Goal: Task Accomplishment & Management: Complete application form

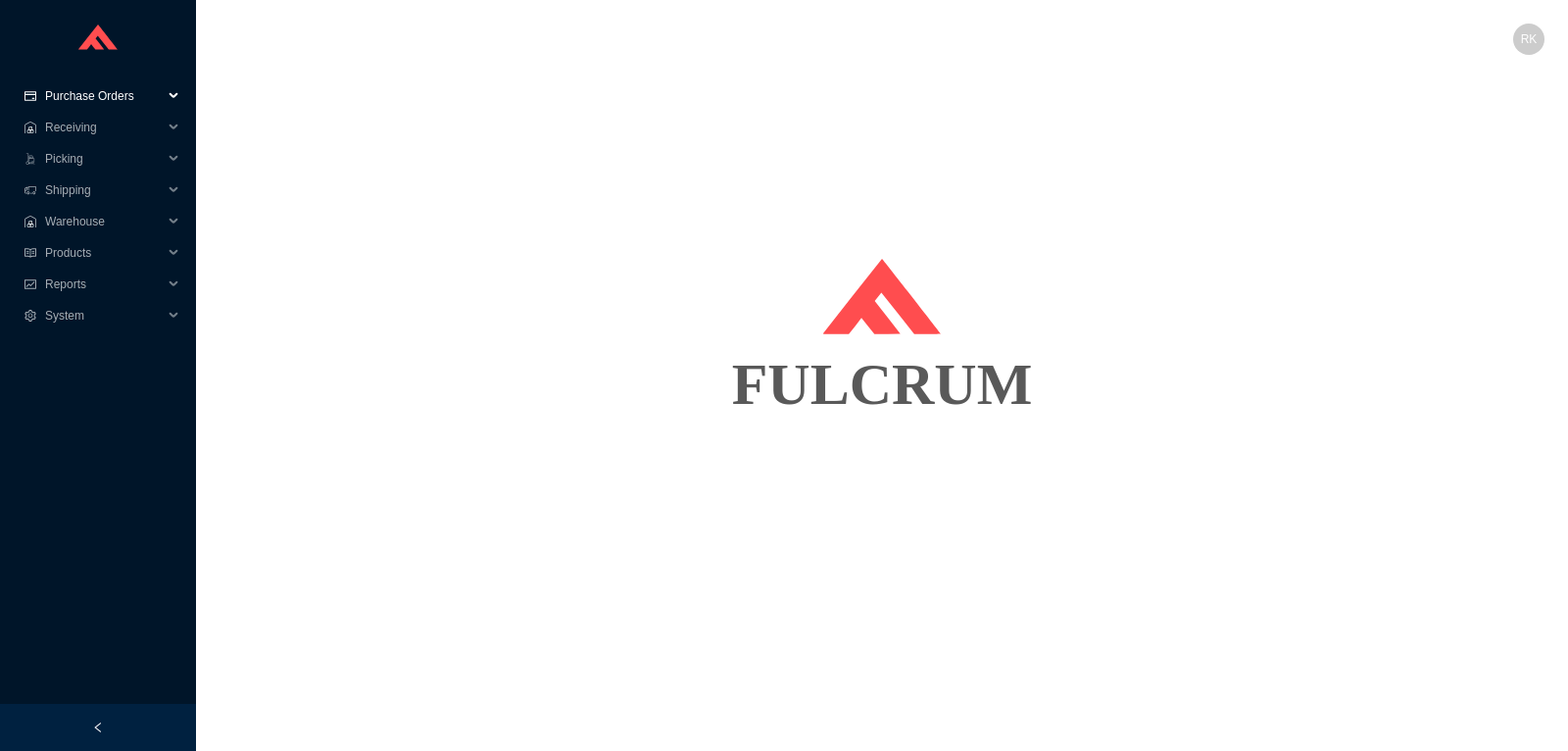
click at [123, 100] on span "Purchase Orders" at bounding box center [104, 96] width 118 height 31
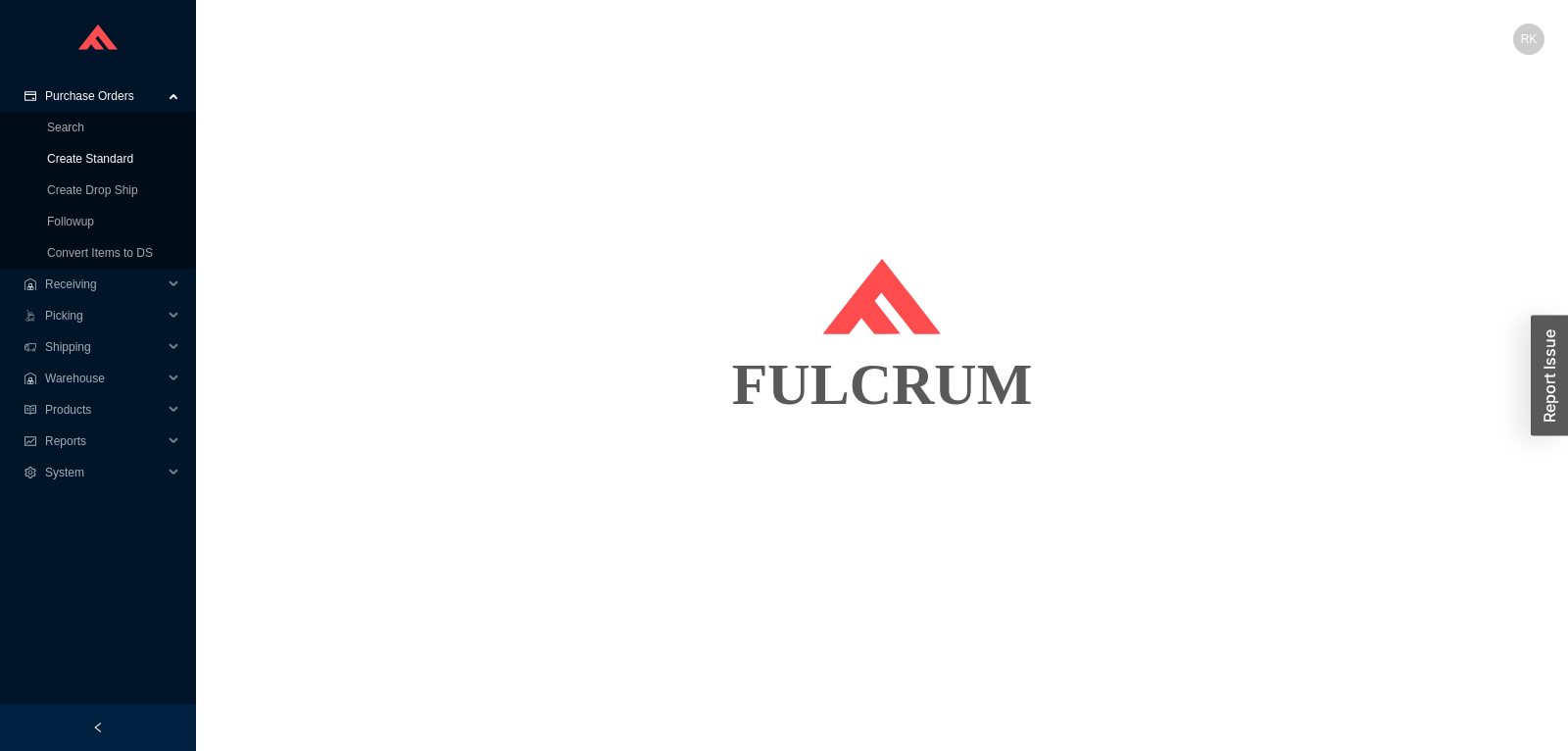
click at [87, 155] on link "Create Standard" at bounding box center [90, 159] width 86 height 14
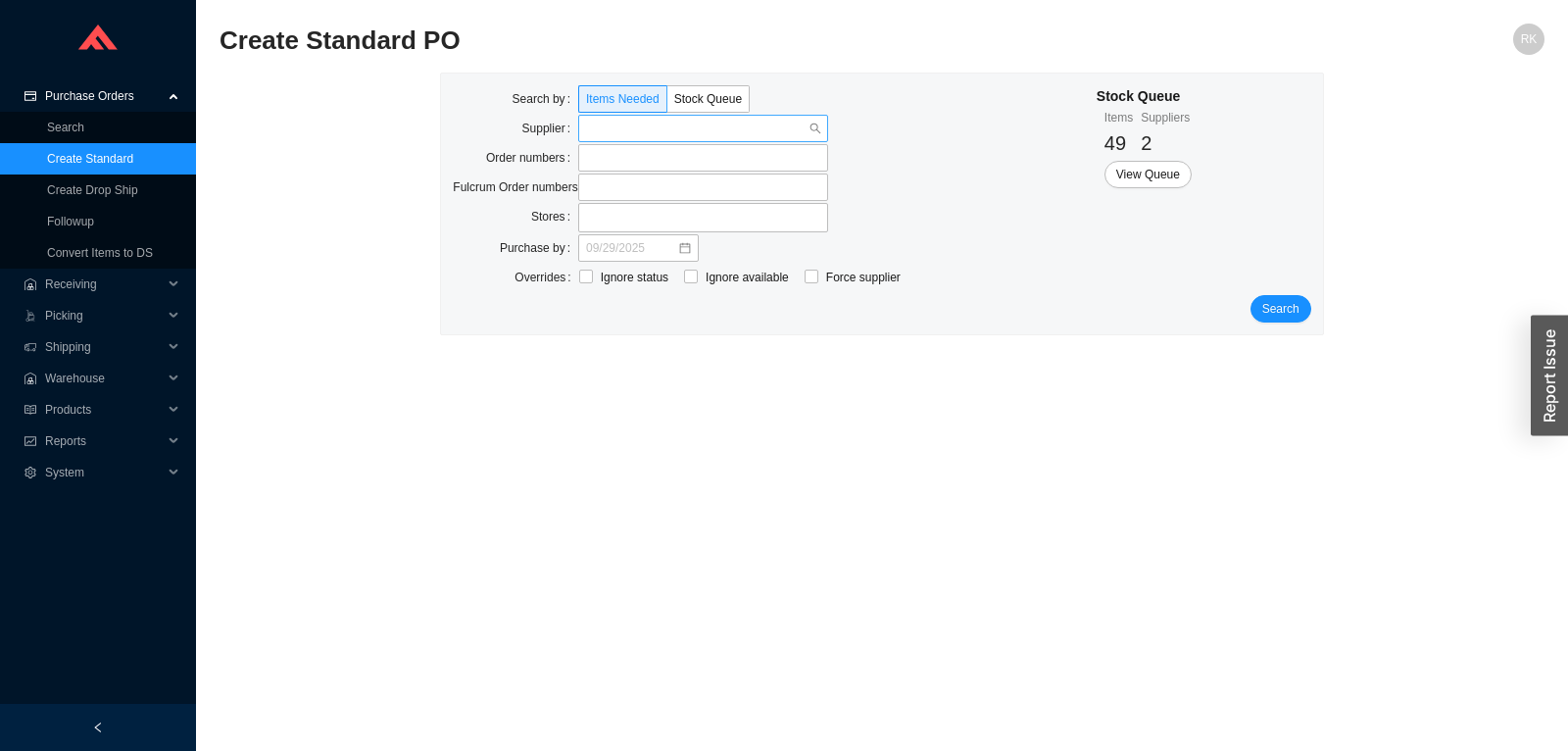
click at [636, 133] on input "search" at bounding box center [698, 129] width 222 height 26
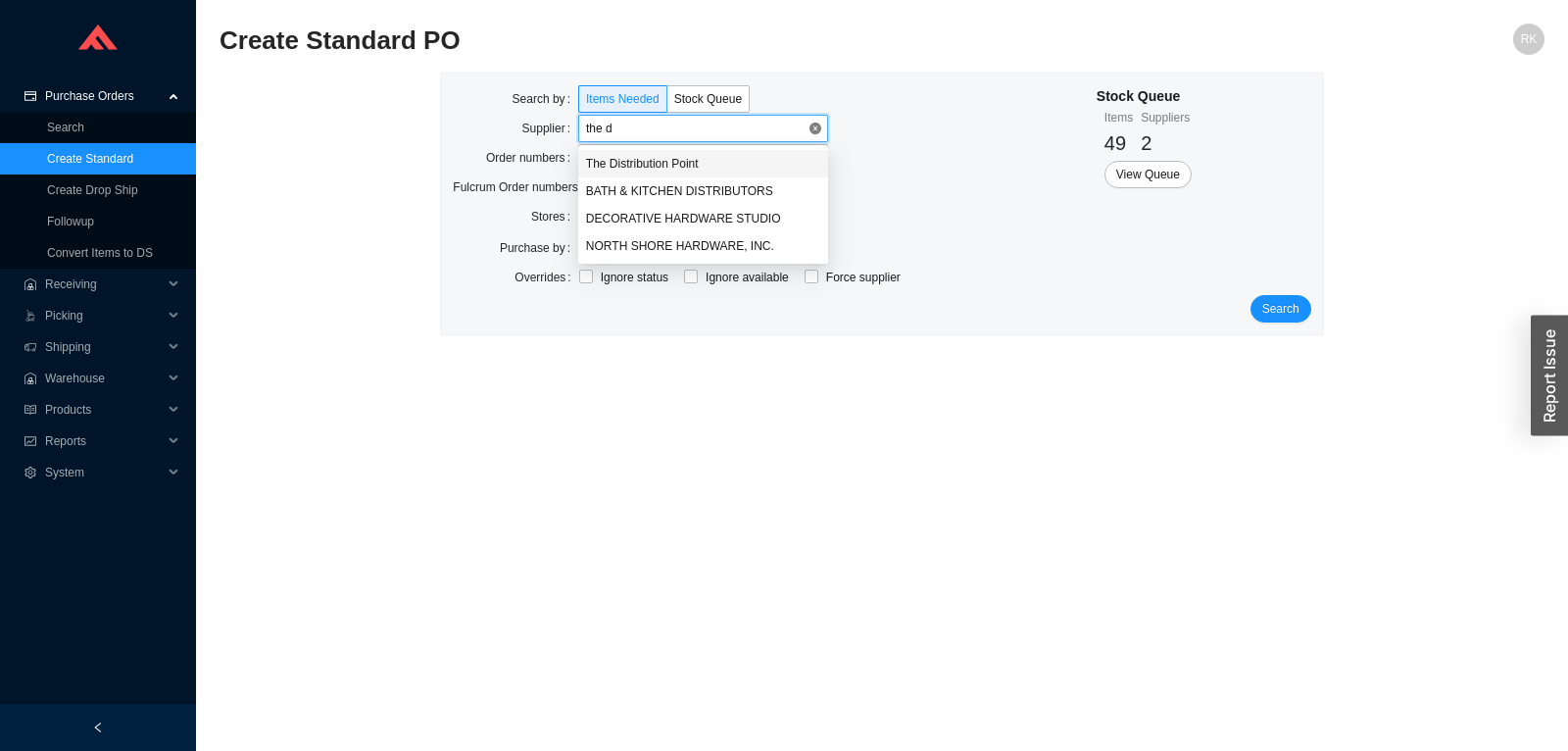
type input "the di"
click at [654, 160] on div "The Distribution Point" at bounding box center [703, 164] width 234 height 18
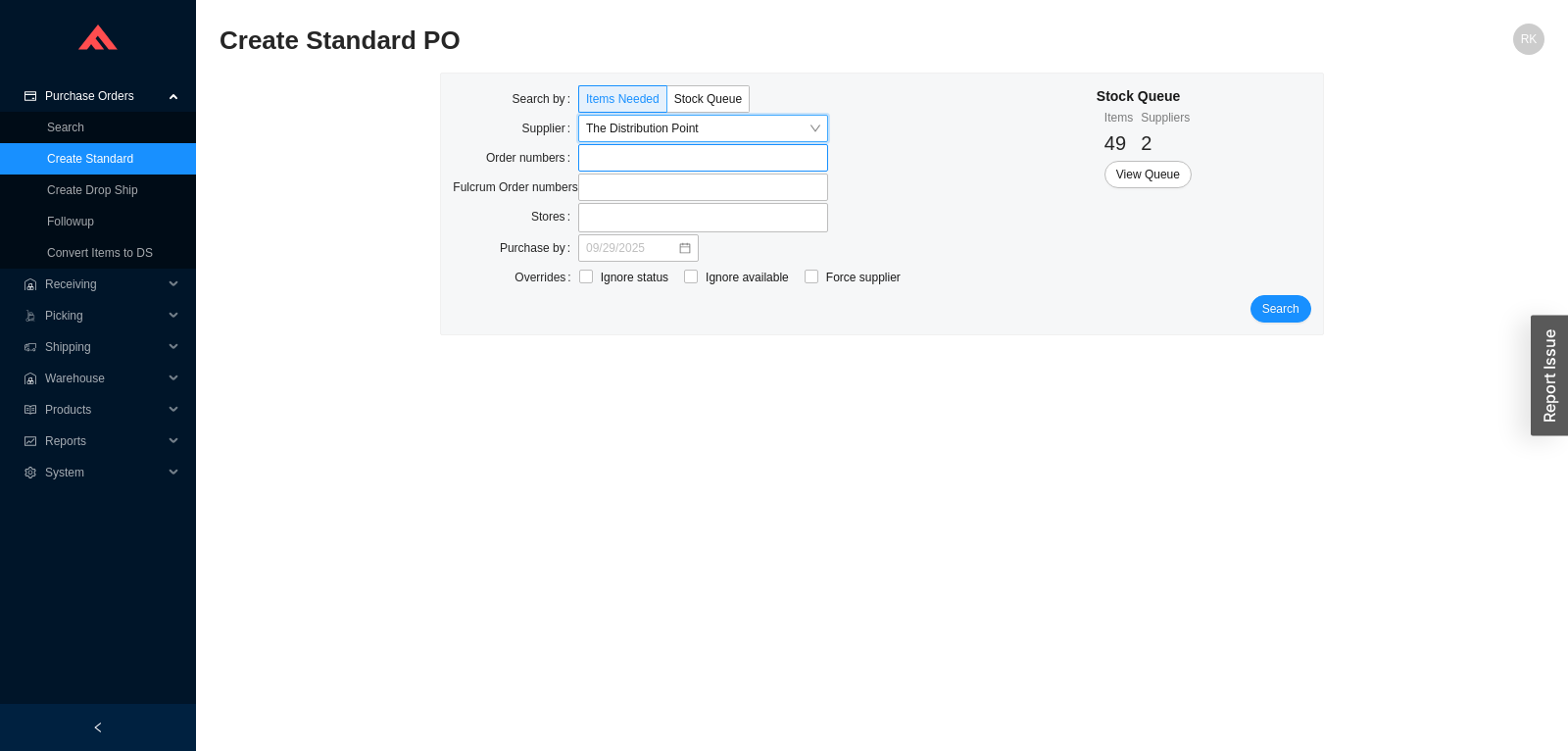
click at [610, 162] on label at bounding box center [703, 158] width 250 height 28
click at [595, 162] on input at bounding box center [588, 158] width 14 height 22
click at [1272, 307] on span "Search" at bounding box center [1281, 311] width 37 height 20
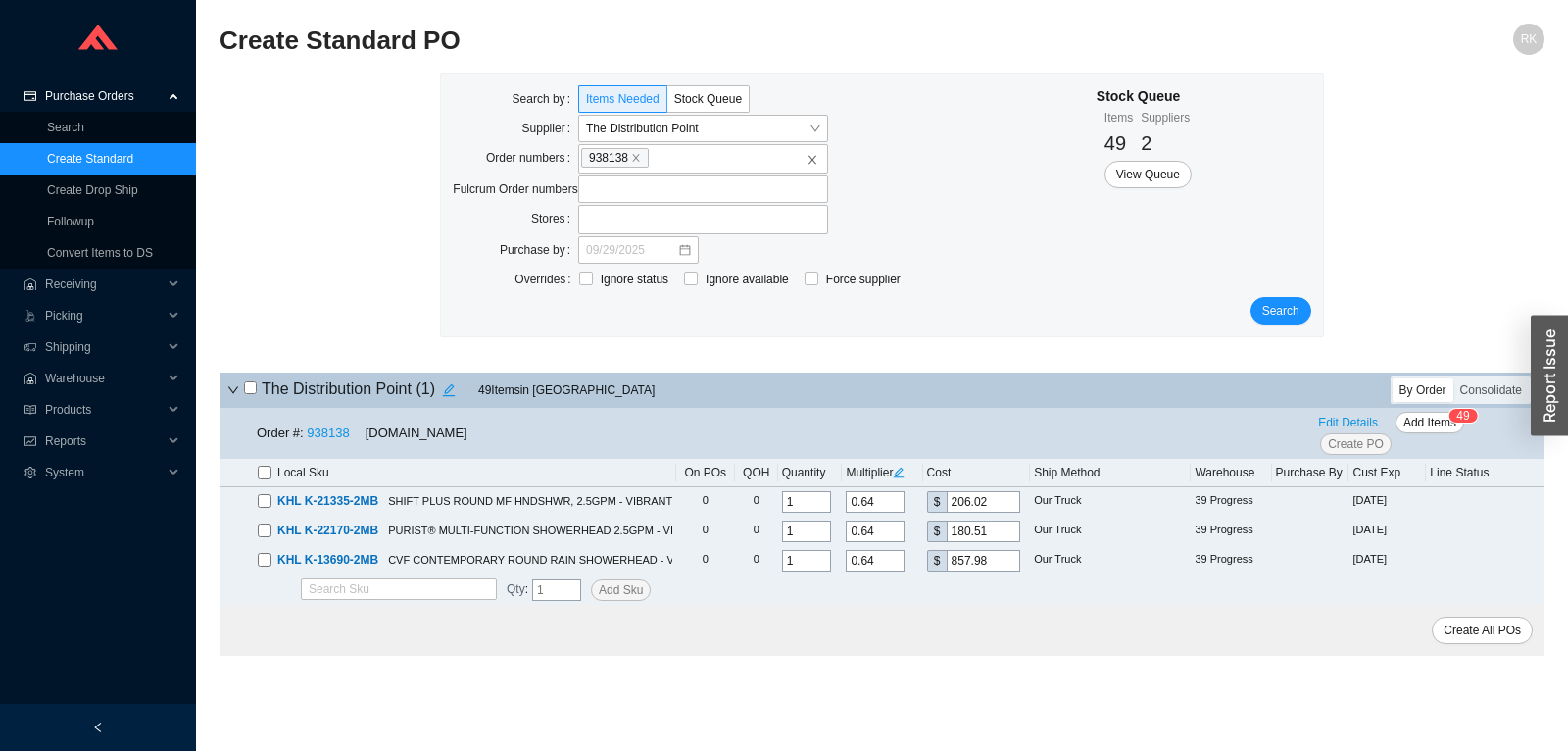
click at [572, 678] on main "Create Standard PO RK Search by Items Needed Stock Queue Supplier The Distribut…" at bounding box center [881, 387] width 1325 height 727
click at [247, 385] on input "checkbox" at bounding box center [250, 387] width 13 height 13
checkbox input "true"
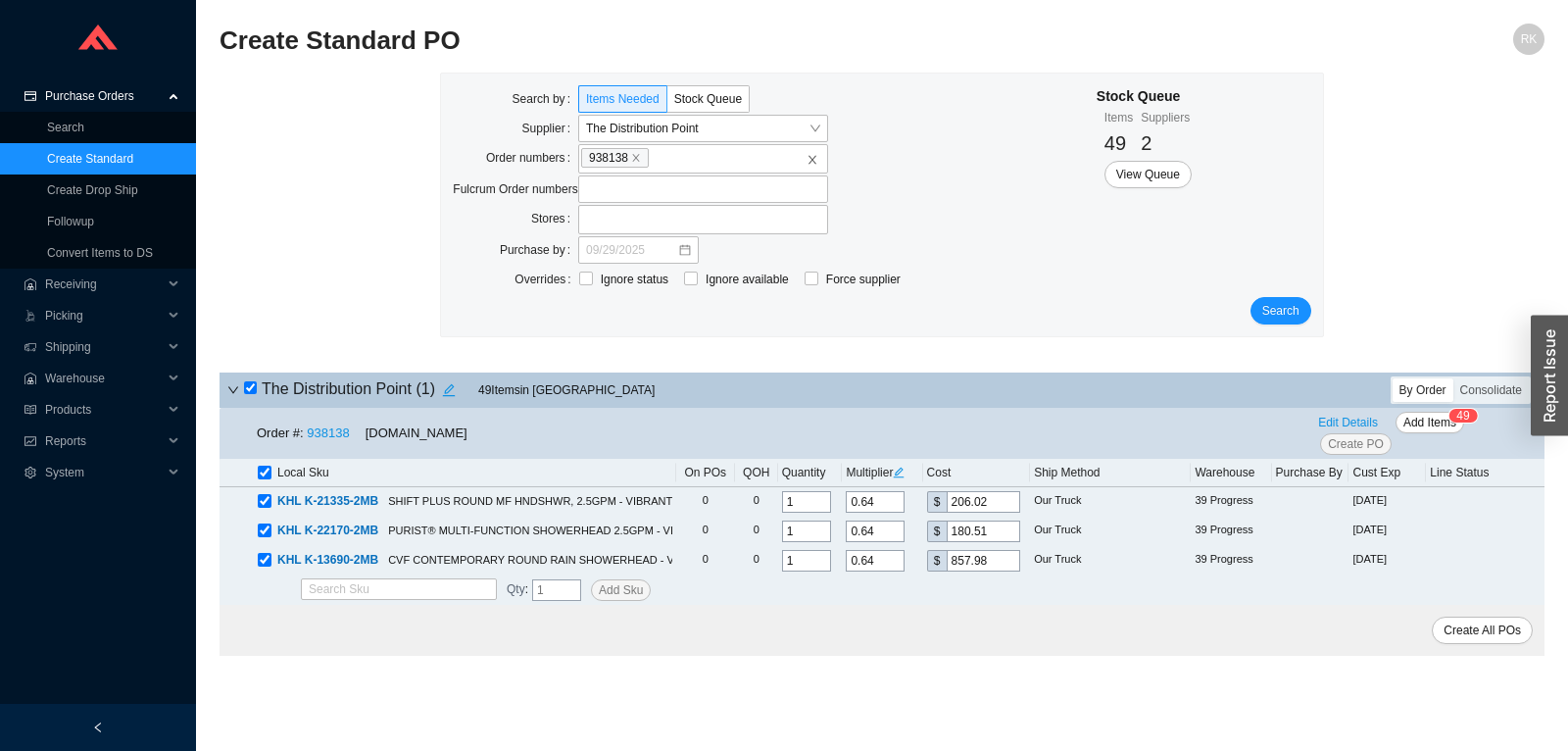
checkbox input "true"
click at [1346, 445] on span "Create PO" at bounding box center [1356, 444] width 56 height 20
